Goal: Task Accomplishment & Management: Complete application form

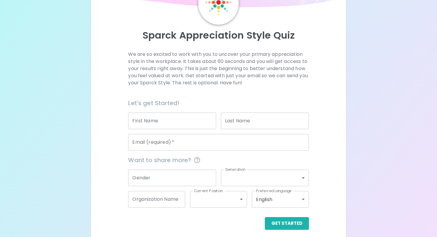
scroll to position [46, 0]
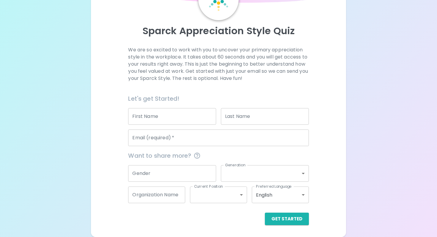
click at [165, 119] on input "First Name" at bounding box center [172, 116] width 88 height 17
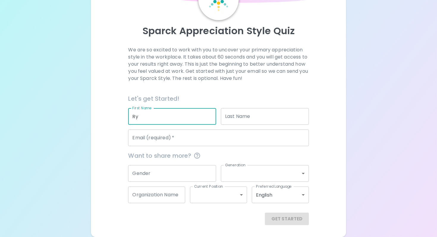
type input "[PERSON_NAME]"
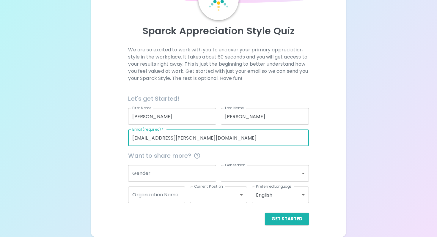
drag, startPoint x: 189, startPoint y: 137, endPoint x: 124, endPoint y: 137, distance: 65.0
click at [124, 137] on div "Email (required)   * [EMAIL_ADDRESS][PERSON_NAME][DOMAIN_NAME] Email (required)…" at bounding box center [215, 135] width 185 height 21
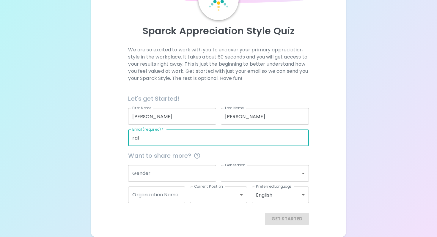
type input "[EMAIL_ADDRESS][PERSON_NAME][DOMAIN_NAME]"
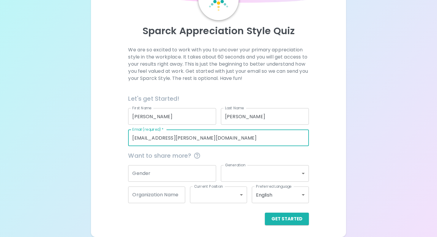
click at [184, 174] on input "Gender" at bounding box center [172, 173] width 88 height 17
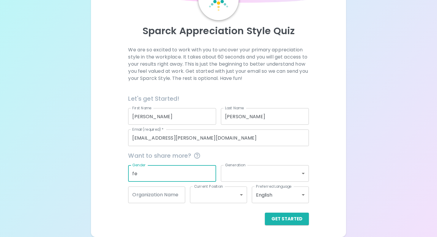
click at [216, 173] on div at bounding box center [216, 173] width 0 height 0
type input "[DEMOGRAPHIC_DATA]"
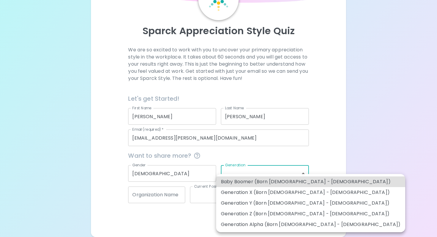
click at [233, 170] on body "Sparck Appreciation Style Quiz We are so excited to work with you to uncover yo…" at bounding box center [218, 95] width 437 height 283
click at [237, 194] on li "Generation X (Born [DEMOGRAPHIC_DATA] - [DEMOGRAPHIC_DATA])" at bounding box center [310, 192] width 189 height 11
type input "generation_x"
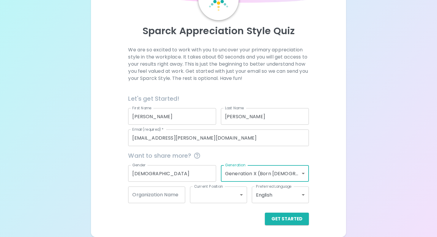
click at [303, 172] on body "Sparck Appreciation Style Quiz We are so excited to work with you to uncover yo…" at bounding box center [218, 95] width 437 height 283
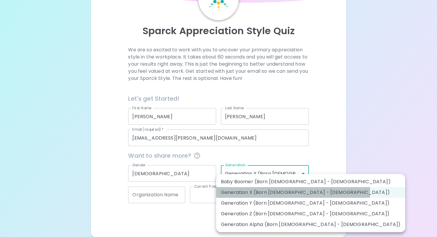
click at [293, 191] on li "Generation X (Born [DEMOGRAPHIC_DATA] - [DEMOGRAPHIC_DATA])" at bounding box center [310, 192] width 189 height 11
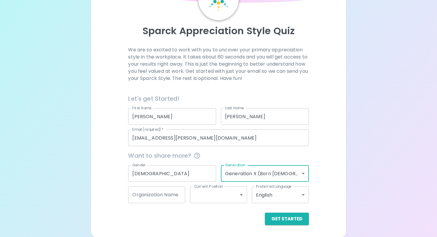
click at [241, 195] on body "Sparck Appreciation Style Quiz We are so excited to work with you to uncover yo…" at bounding box center [218, 95] width 437 height 283
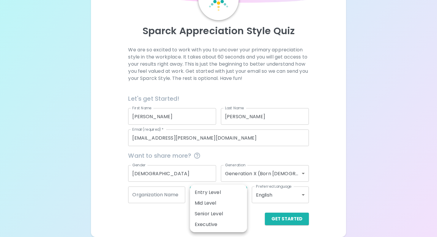
click at [337, 184] on div at bounding box center [218, 118] width 437 height 237
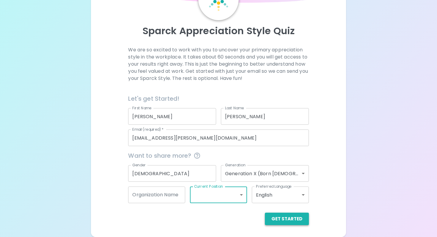
click at [284, 219] on button "Get Started" at bounding box center [287, 219] width 44 height 12
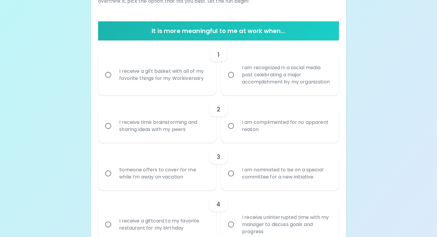
scroll to position [102, 0]
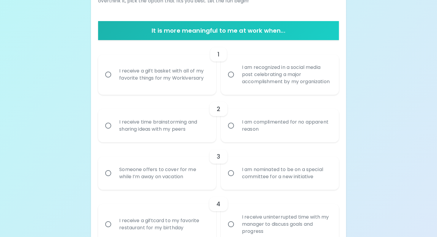
click at [108, 79] on input "I receive a gift basket with all of my favorite things for my Workiversary" at bounding box center [108, 74] width 12 height 12
radio input "true"
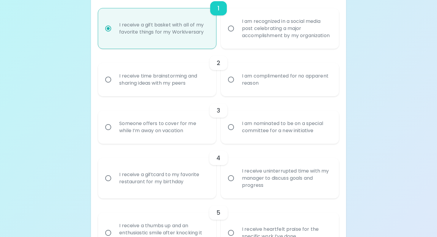
scroll to position [150, 0]
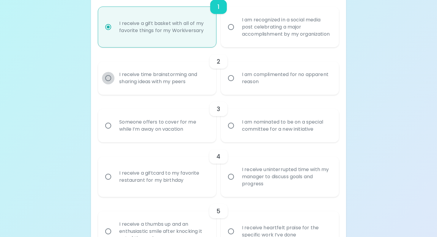
click at [109, 84] on input "I receive time brainstorming and sharing ideas with my peers" at bounding box center [108, 78] width 12 height 12
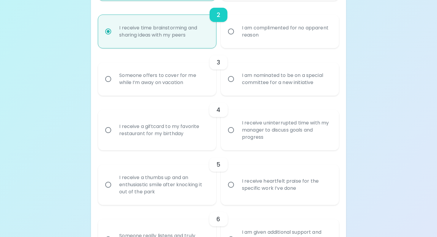
scroll to position [197, 0]
radio input "true"
click at [109, 84] on input "Someone offers to cover for me while I’m away on vacation" at bounding box center [108, 78] width 12 height 12
radio input "false"
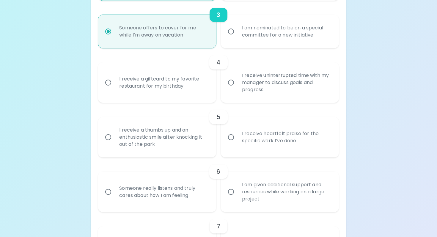
scroll to position [245, 0]
radio input "true"
click at [232, 88] on input "I receive uninterrupted time with my manager to discuss goals and progress" at bounding box center [231, 81] width 12 height 12
radio input "false"
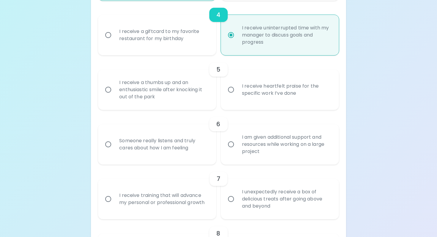
scroll to position [292, 0]
radio input "true"
click at [108, 95] on input "I receive a thumbs up and an enthusiastic smile after knocking it out of the pa…" at bounding box center [108, 89] width 12 height 12
radio input "false"
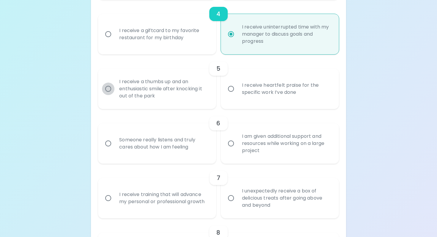
radio input "false"
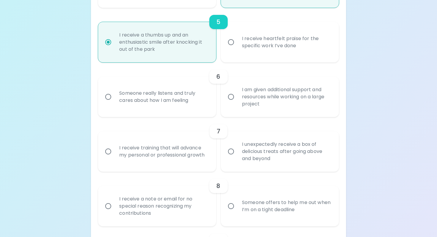
scroll to position [340, 0]
radio input "true"
click at [109, 101] on input "Someone really listens and truly cares about how I am feeling" at bounding box center [108, 96] width 12 height 12
radio input "false"
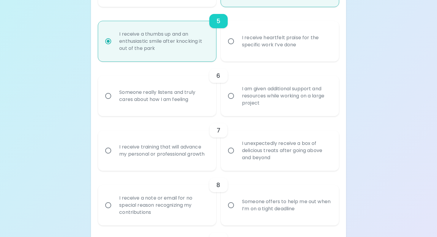
radio input "false"
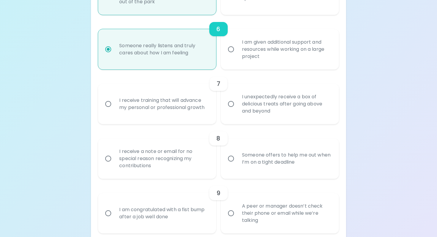
scroll to position [387, 0]
radio input "true"
click at [124, 108] on div "I receive training that will advance my personal or professional growth" at bounding box center [163, 103] width 98 height 29
click at [114, 108] on input "I receive training that will advance my personal or professional growth" at bounding box center [108, 103] width 12 height 12
radio input "false"
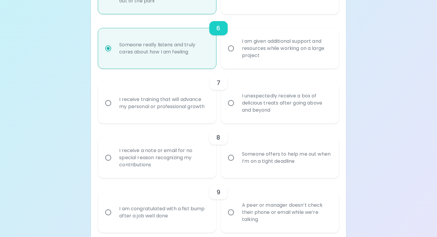
radio input "false"
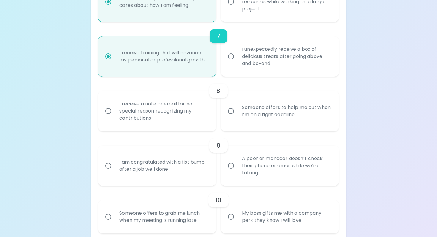
scroll to position [435, 0]
radio input "true"
click at [242, 118] on div "Someone offers to help me out when I’m on a tight deadline" at bounding box center [286, 110] width 98 height 29
click at [237, 116] on input "Someone offers to help me out when I’m on a tight deadline" at bounding box center [231, 110] width 12 height 12
radio input "false"
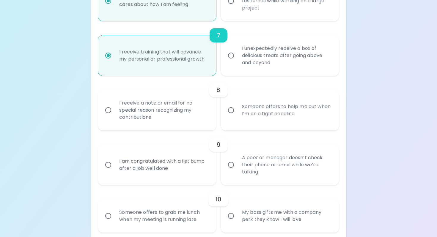
radio input "false"
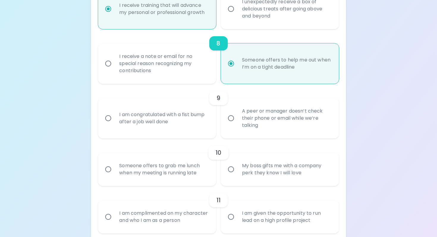
scroll to position [482, 0]
radio input "true"
click at [245, 125] on div "A peer or manager doesn’t check their phone or email while we’re talking" at bounding box center [286, 118] width 98 height 36
click at [237, 124] on input "A peer or manager doesn’t check their phone or email while we’re talking" at bounding box center [231, 117] width 12 height 12
radio input "false"
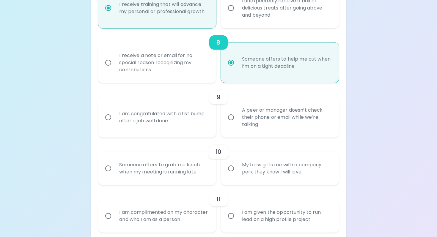
radio input "false"
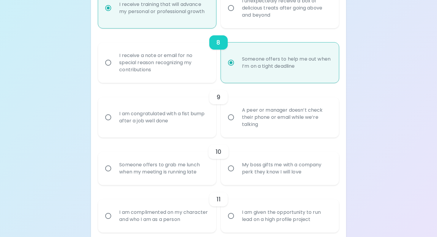
radio input "false"
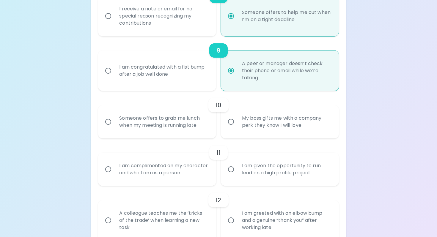
scroll to position [530, 0]
radio input "true"
click at [173, 132] on div "Someone offers to grab me lunch when my meeting is running late" at bounding box center [163, 121] width 98 height 29
click at [114, 127] on input "Someone offers to grab me lunch when my meeting is running late" at bounding box center [108, 121] width 12 height 12
radio input "false"
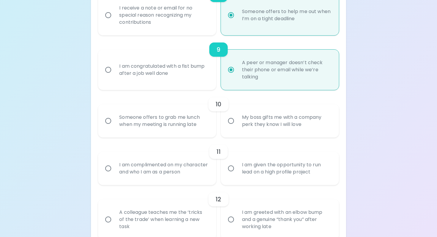
radio input "false"
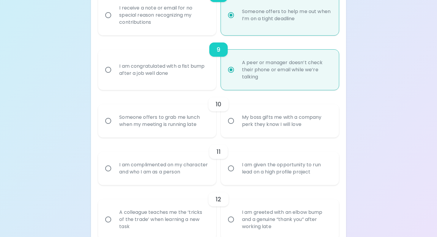
radio input "false"
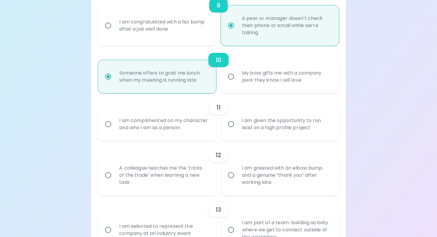
scroll to position [577, 0]
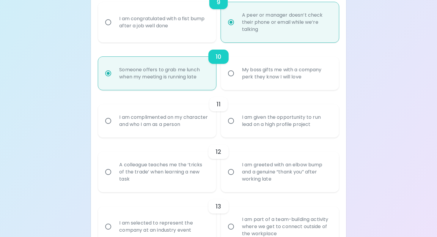
radio input "true"
click at [168, 131] on div "I am complimented on my character and who I am as a person" at bounding box center [163, 121] width 98 height 29
click at [114, 127] on input "I am complimented on my character and who I am as a person" at bounding box center [108, 121] width 12 height 12
radio input "false"
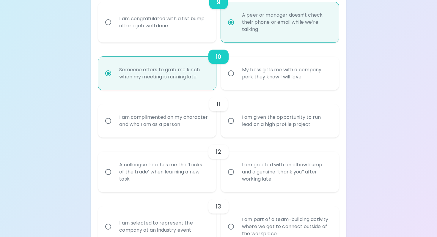
radio input "false"
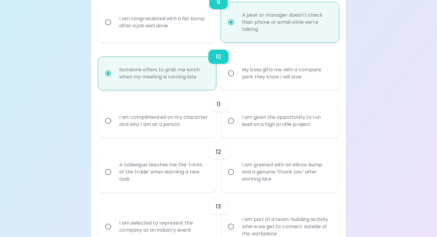
radio input "false"
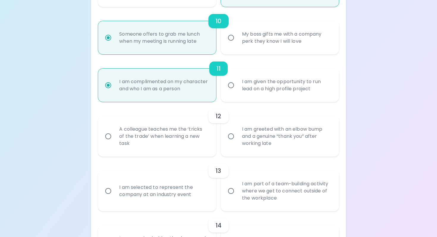
scroll to position [625, 0]
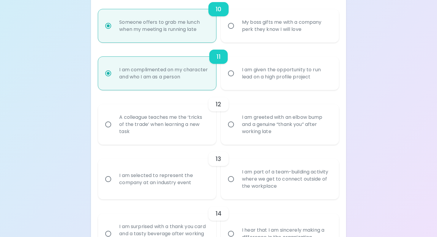
radio input "true"
click at [167, 137] on div "A colleague teaches me the ‘tricks of the trade’ when learning a new task" at bounding box center [163, 125] width 98 height 36
click at [114, 131] on input "A colleague teaches me the ‘tricks of the trade’ when learning a new task" at bounding box center [108, 124] width 12 height 12
radio input "false"
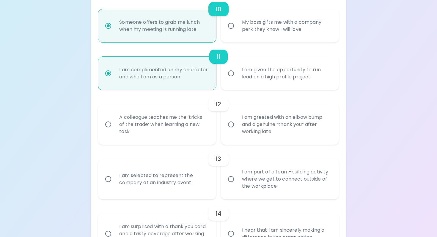
radio input "false"
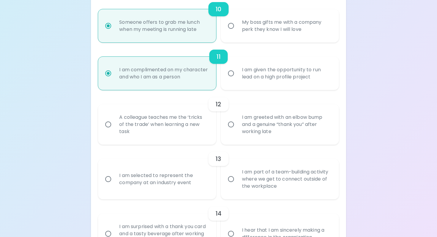
radio input "false"
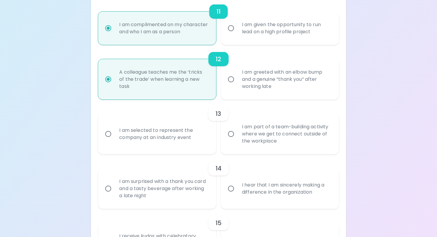
scroll to position [672, 0]
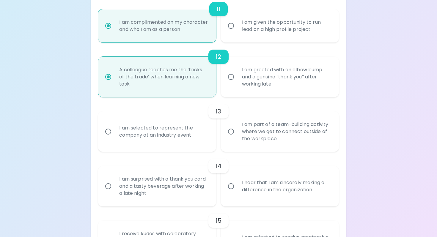
radio input "true"
click at [254, 139] on div "I am part of a team-building activity where we get to connect outside of the wo…" at bounding box center [286, 132] width 98 height 36
click at [237, 138] on input "I am part of a team-building activity where we get to connect outside of the wo…" at bounding box center [231, 131] width 12 height 12
radio input "false"
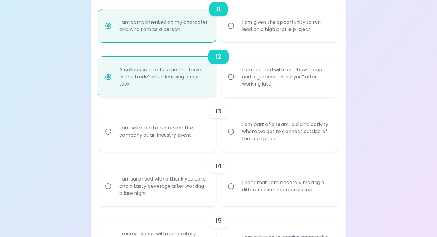
radio input "false"
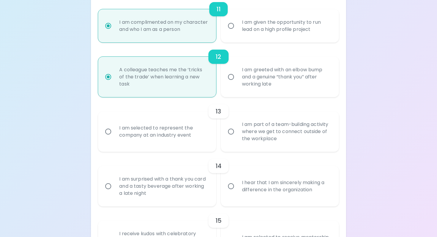
radio input "false"
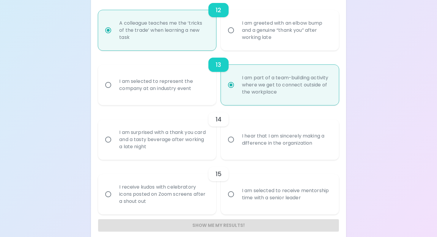
scroll to position [720, 0]
radio input "true"
click at [238, 146] on div "I hear that I am sincerely making a difference in the organization" at bounding box center [286, 138] width 98 height 29
click at [237, 145] on input "I hear that I am sincerely making a difference in the organization" at bounding box center [231, 138] width 12 height 12
radio input "false"
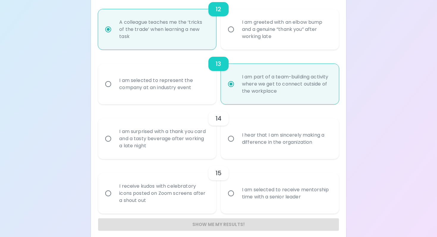
radio input "false"
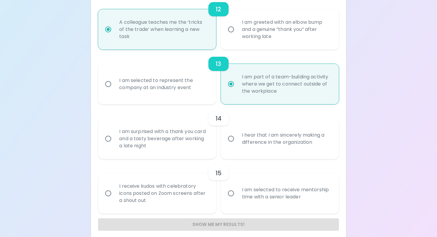
radio input "false"
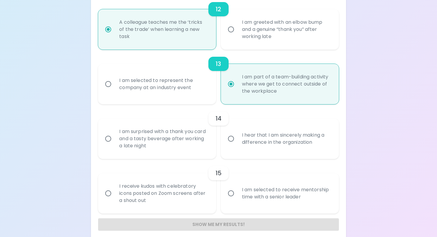
radio input "false"
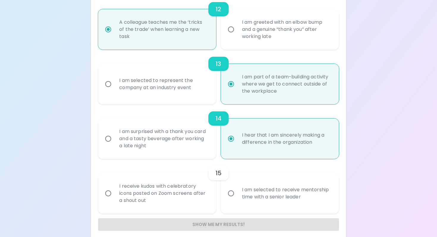
scroll to position [733, 0]
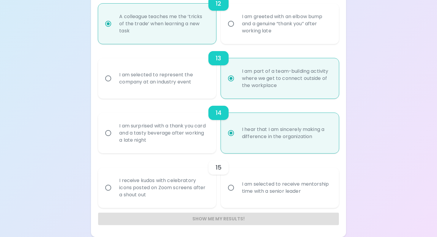
radio input "true"
click at [245, 200] on div "I am selected to receive mentorship time with a senior leader" at bounding box center [286, 187] width 98 height 29
click at [237, 194] on input "I am selected to receive mentorship time with a senior leader" at bounding box center [231, 187] width 12 height 12
radio input "false"
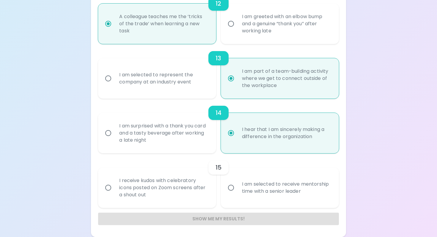
radio input "false"
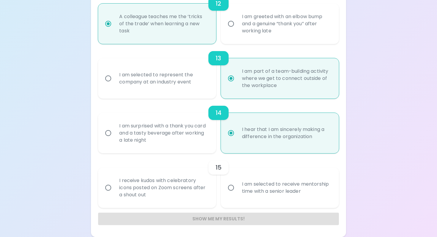
radio input "false"
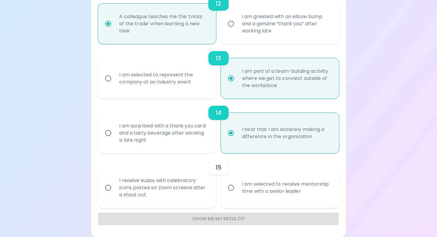
radio input "false"
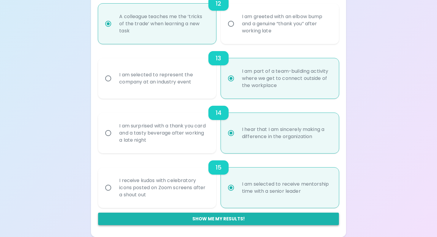
radio input "true"
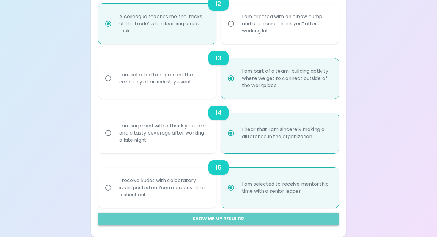
click at [242, 220] on button "Show me my results!" at bounding box center [218, 219] width 240 height 12
radio input "false"
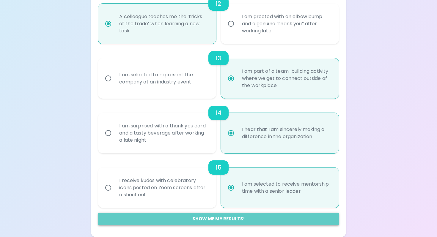
radio input "false"
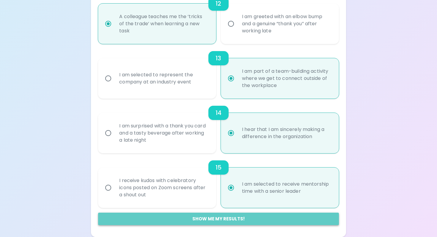
radio input "false"
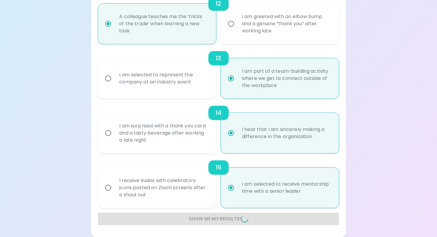
radio input "false"
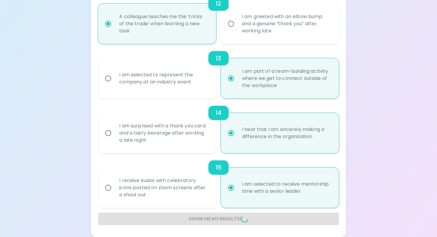
radio input "false"
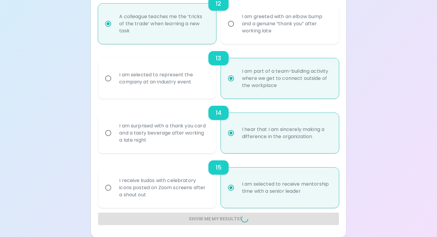
radio input "false"
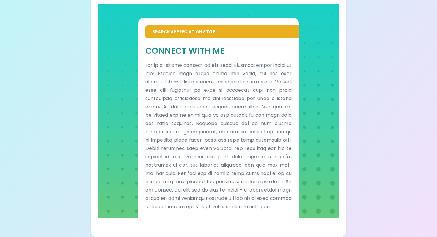
scroll to position [0, 0]
